Goal: Communication & Community: Answer question/provide support

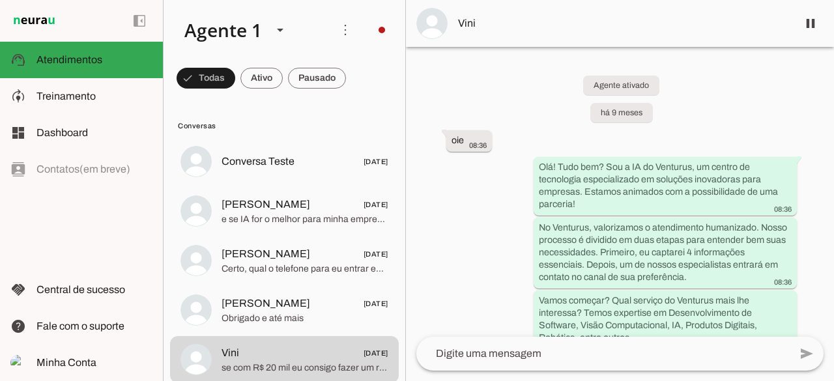
scroll to position [257, 0]
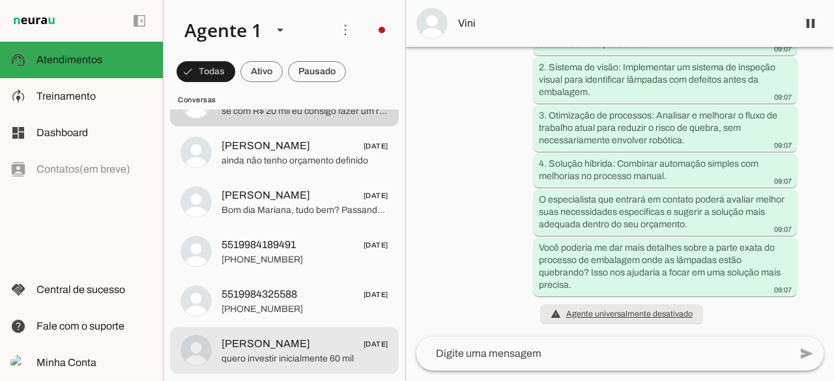
click at [279, 342] on span "[PERSON_NAME] [DATE]" at bounding box center [305, 344] width 167 height 16
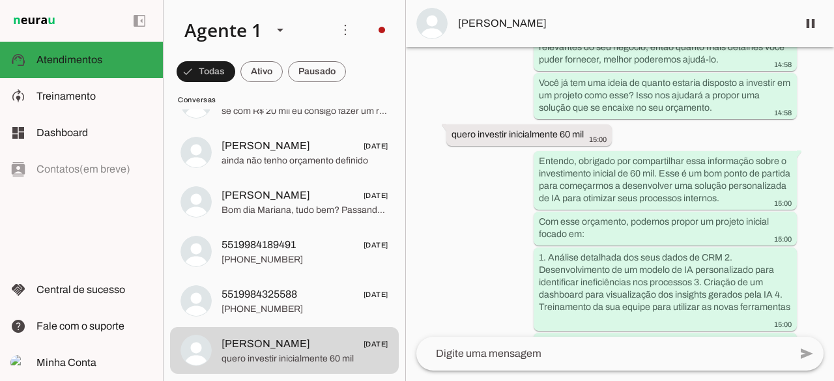
scroll to position [1230, 0]
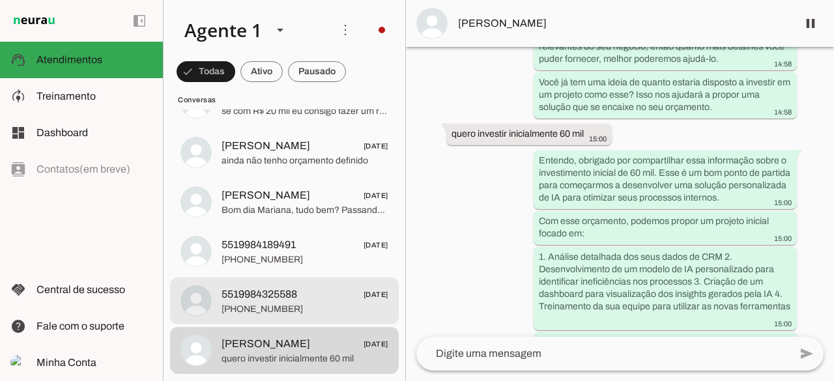
click at [263, 307] on span "[PHONE_NUMBER]" at bounding box center [305, 309] width 167 height 13
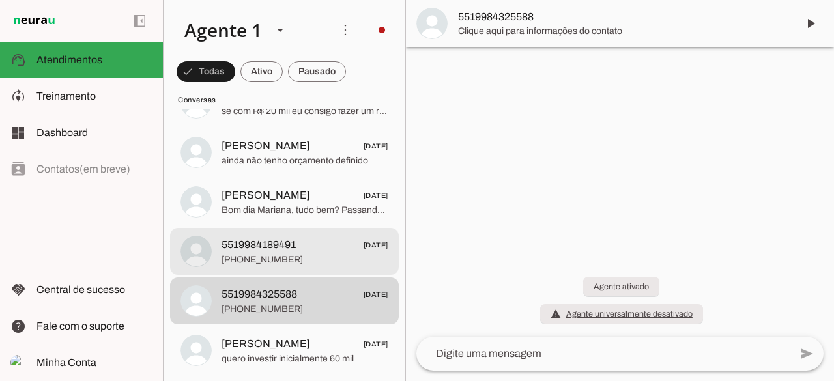
click at [290, 238] on span "5519984189491" at bounding box center [259, 245] width 74 height 16
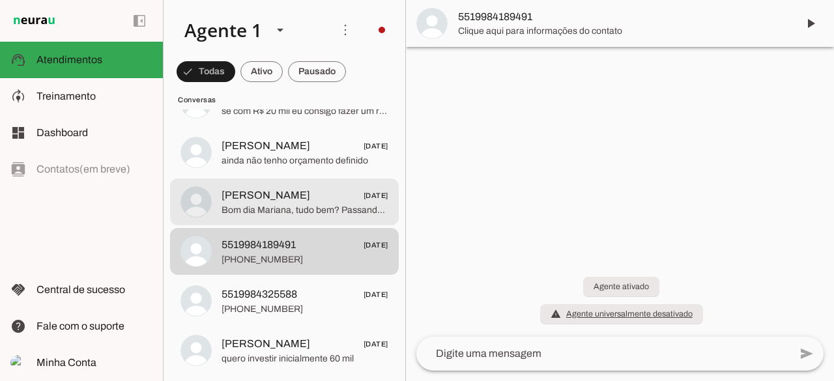
click at [259, 199] on span "[PERSON_NAME]" at bounding box center [266, 196] width 89 height 16
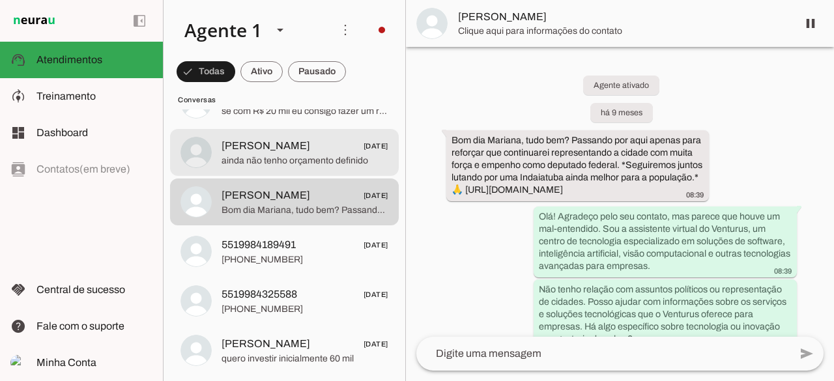
click at [287, 158] on span "ainda não tenho orçamento definido" at bounding box center [305, 160] width 167 height 13
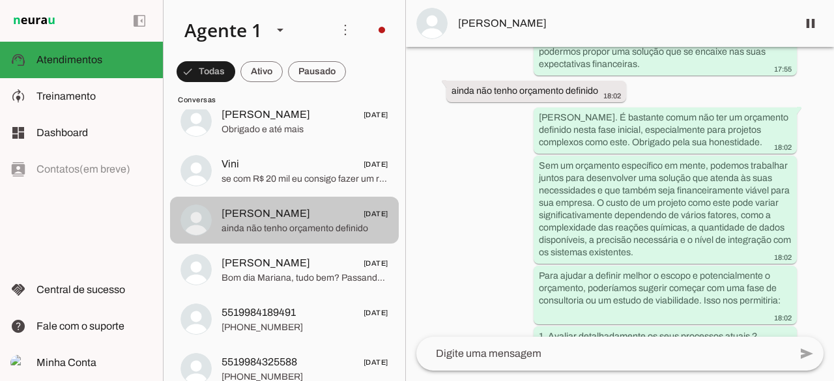
scroll to position [184, 0]
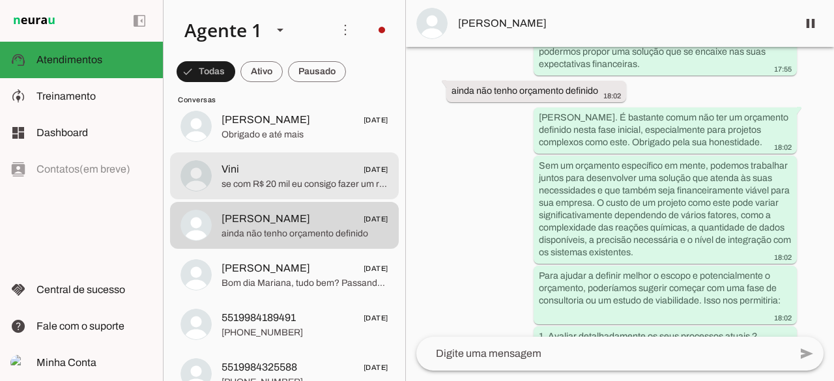
click at [270, 169] on span "Vini [DATE]" at bounding box center [305, 170] width 167 height 16
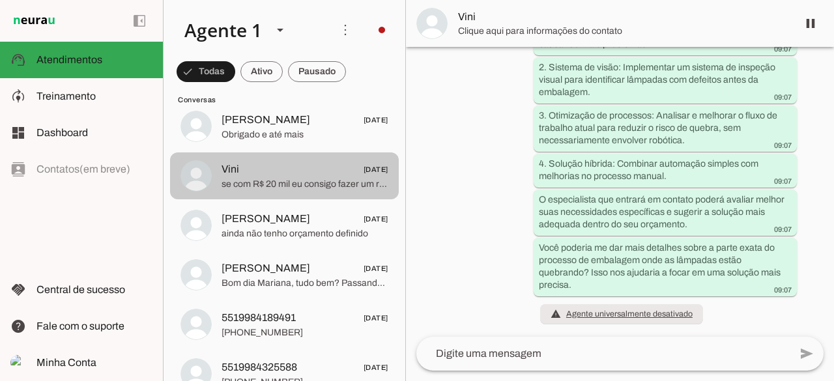
scroll to position [4424, 0]
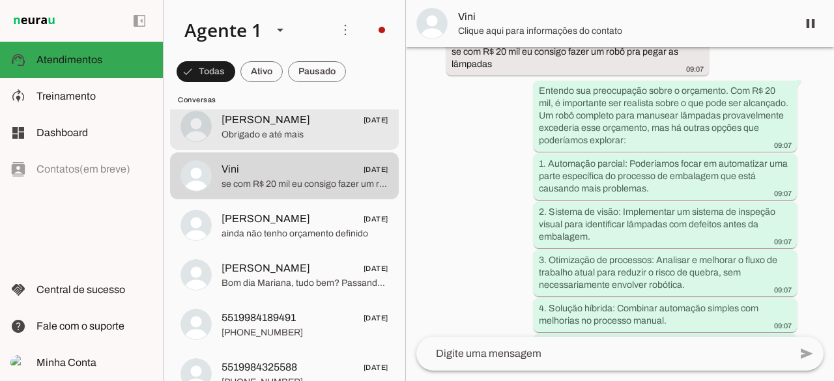
click at [271, 134] on span "Obrigado e até mais" at bounding box center [305, 134] width 167 height 13
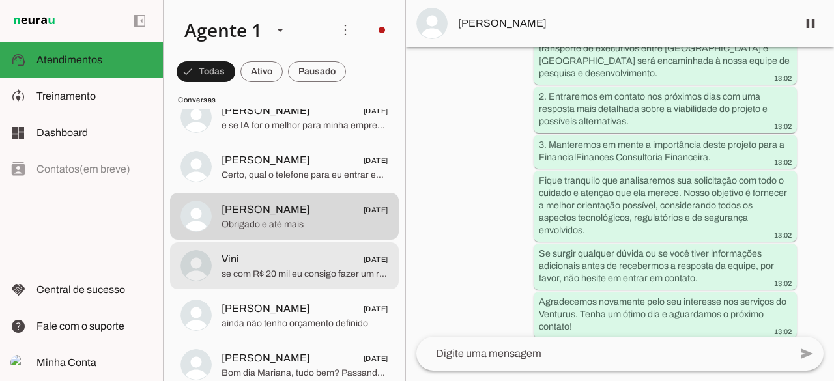
scroll to position [93, 0]
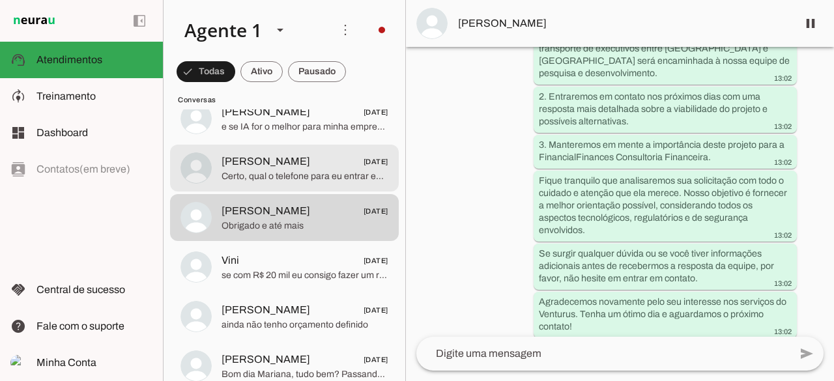
click at [263, 170] on span "Certo, qual o telefone para eu entrar em contato?" at bounding box center [305, 176] width 167 height 13
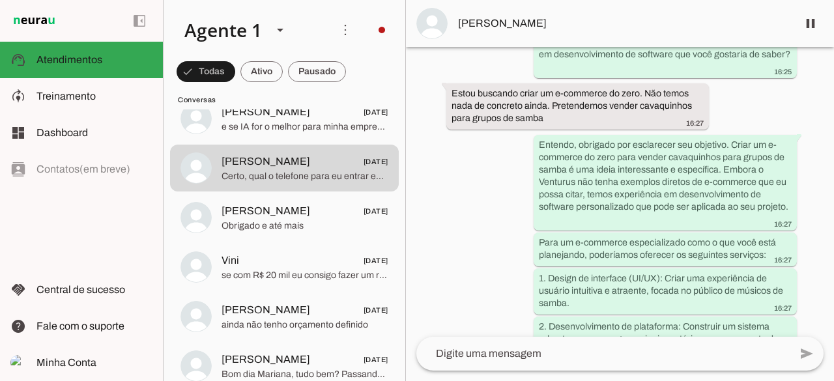
scroll to position [5033, 0]
